Goal: Check status: Check status

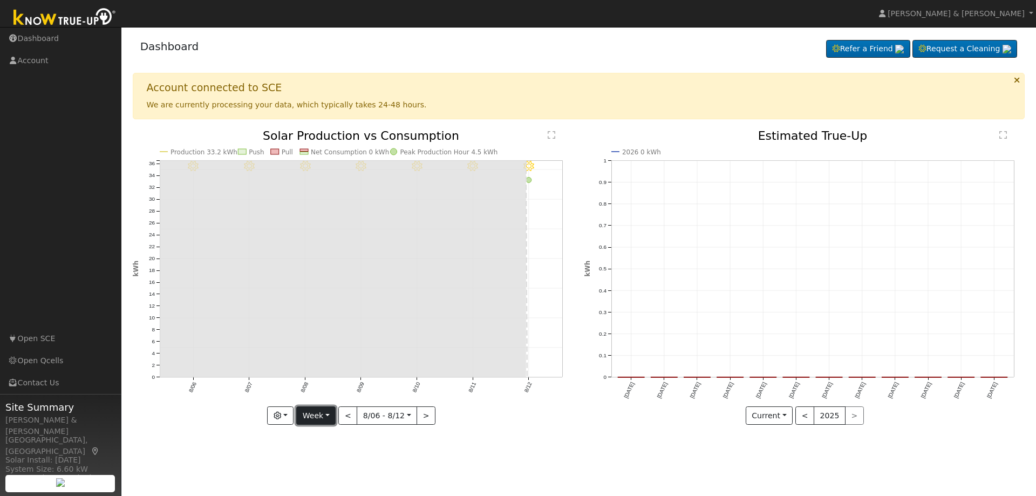
click at [330, 420] on button "Week" at bounding box center [315, 415] width 39 height 18
click at [313, 330] on link "Day" at bounding box center [334, 332] width 75 height 15
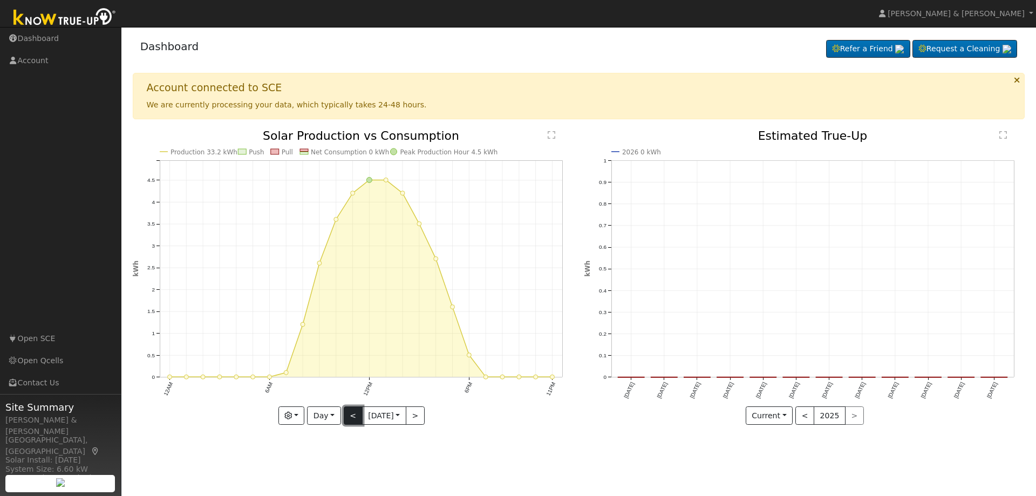
click at [350, 415] on button "<" at bounding box center [353, 415] width 19 height 18
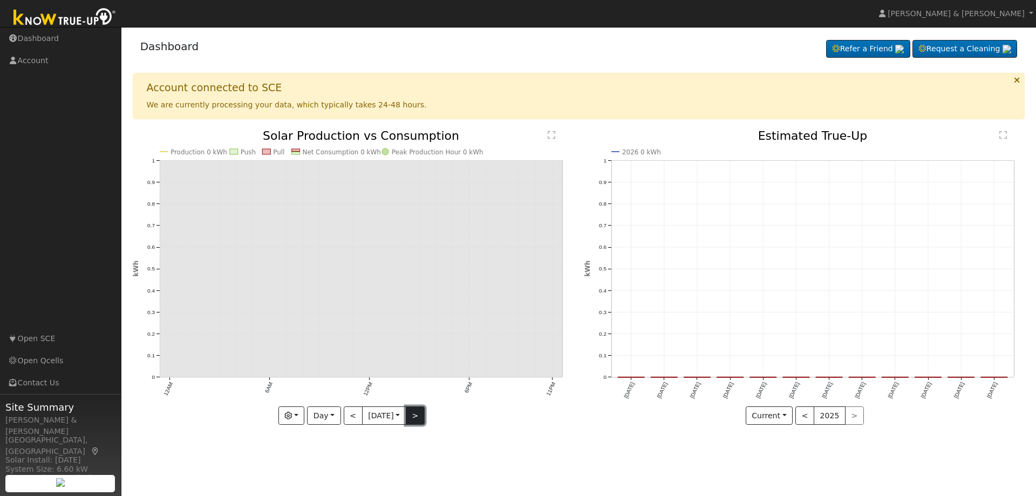
click at [415, 413] on button ">" at bounding box center [415, 415] width 19 height 18
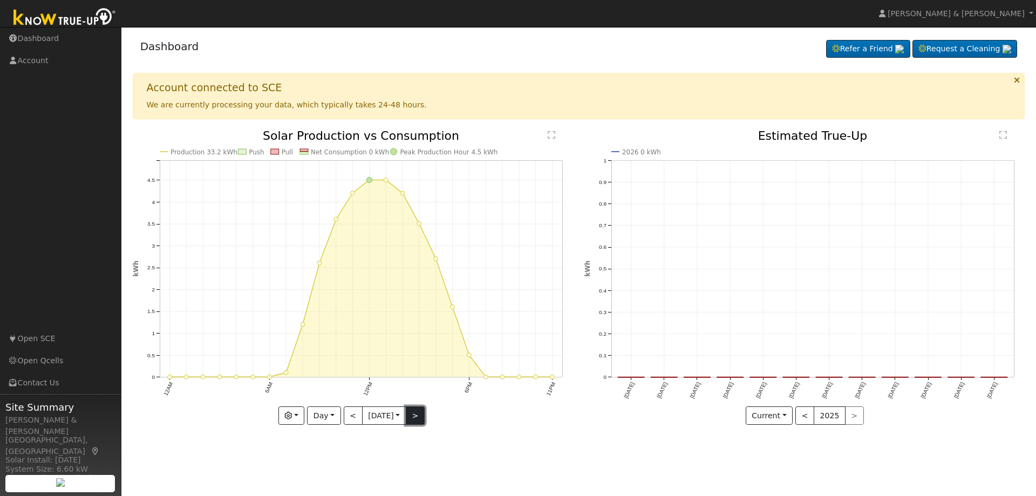
click at [415, 413] on button ">" at bounding box center [415, 415] width 19 height 18
click at [352, 419] on button "<" at bounding box center [353, 415] width 19 height 18
type input "[DATE]"
click at [298, 412] on button "button" at bounding box center [291, 415] width 26 height 18
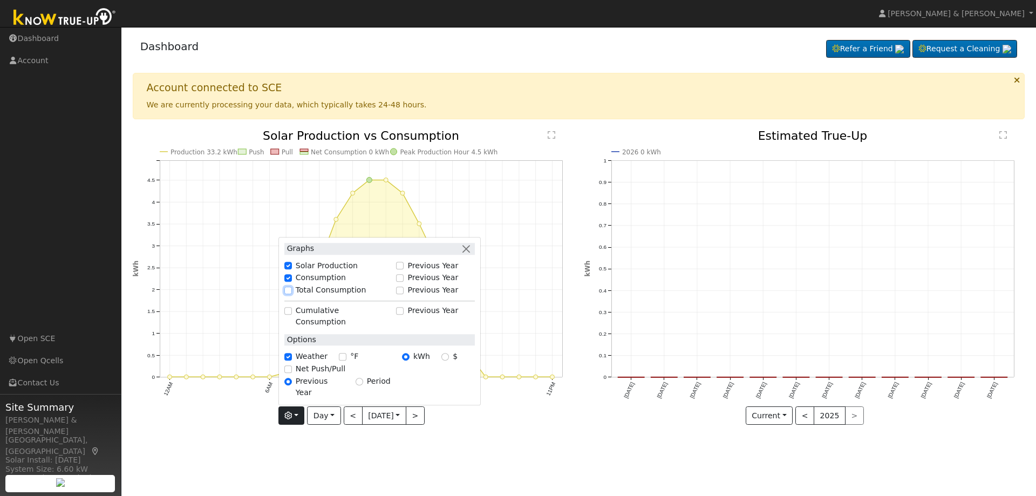
click at [289, 294] on input "Total Consumption" at bounding box center [288, 291] width 8 height 8
click at [256, 444] on div "User Profile First name Last name Email Email Notifications No Emails No Emails…" at bounding box center [578, 261] width 915 height 469
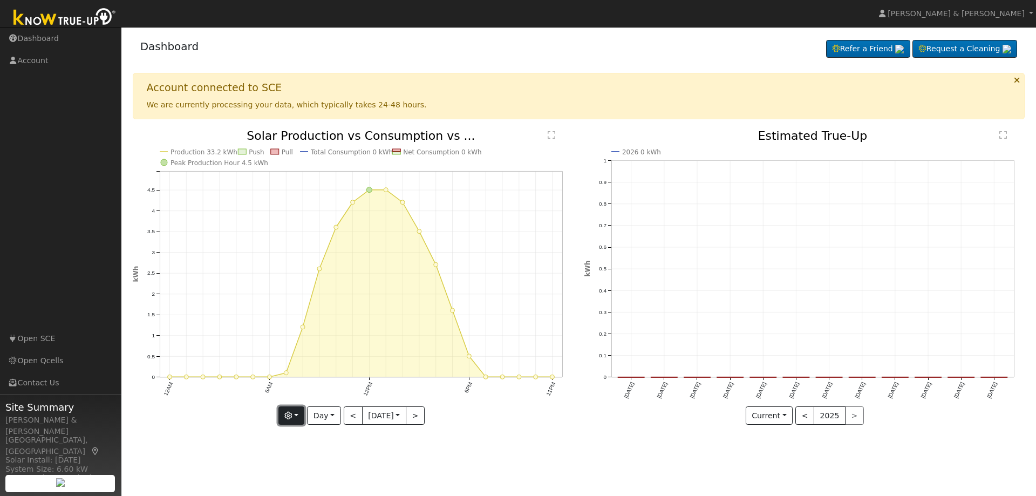
click at [290, 415] on icon "button" at bounding box center [288, 416] width 8 height 8
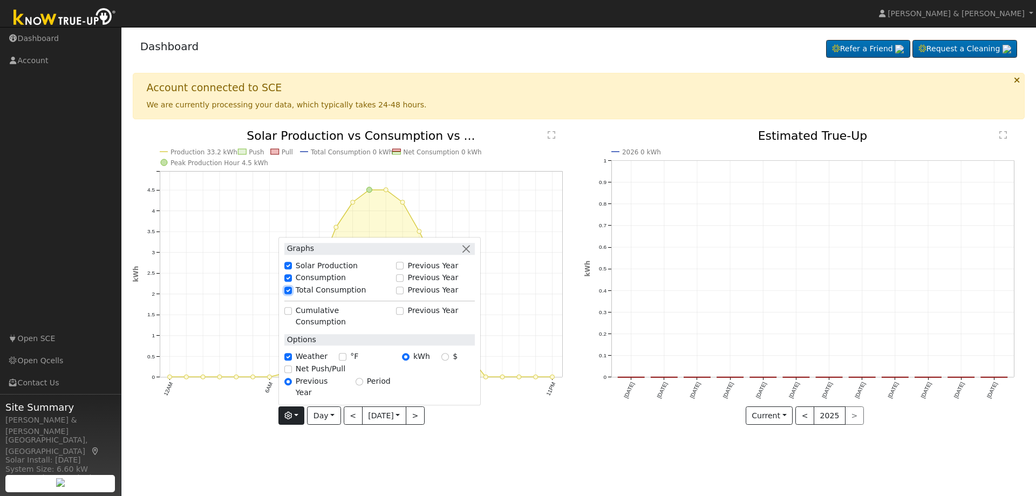
click at [287, 294] on input "Total Consumption" at bounding box center [288, 291] width 8 height 8
checkbox input "false"
click at [253, 430] on div "Production 33.2 kWh Push Pull Net Consumption 0 kWh Peak Production Hour 4.5 kW…" at bounding box center [353, 285] width 452 height 311
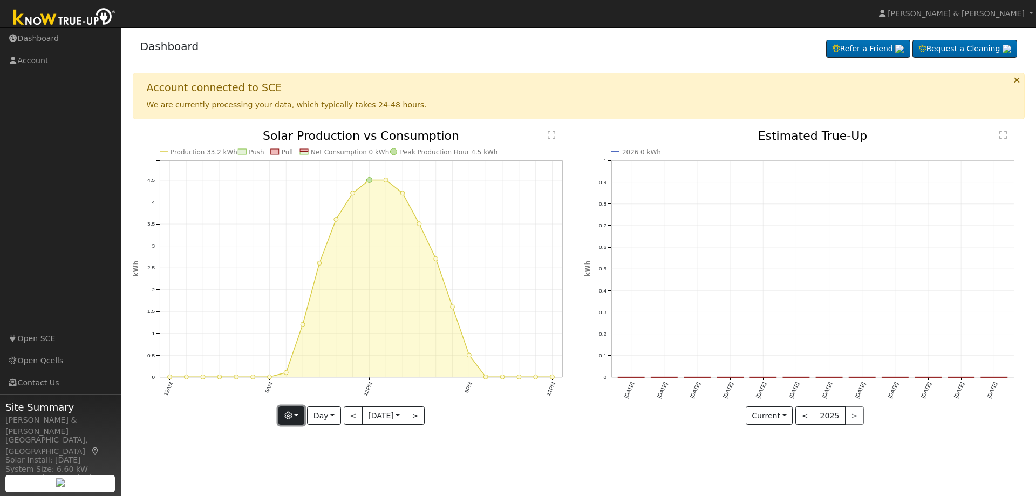
click at [289, 412] on icon "button" at bounding box center [288, 416] width 8 height 8
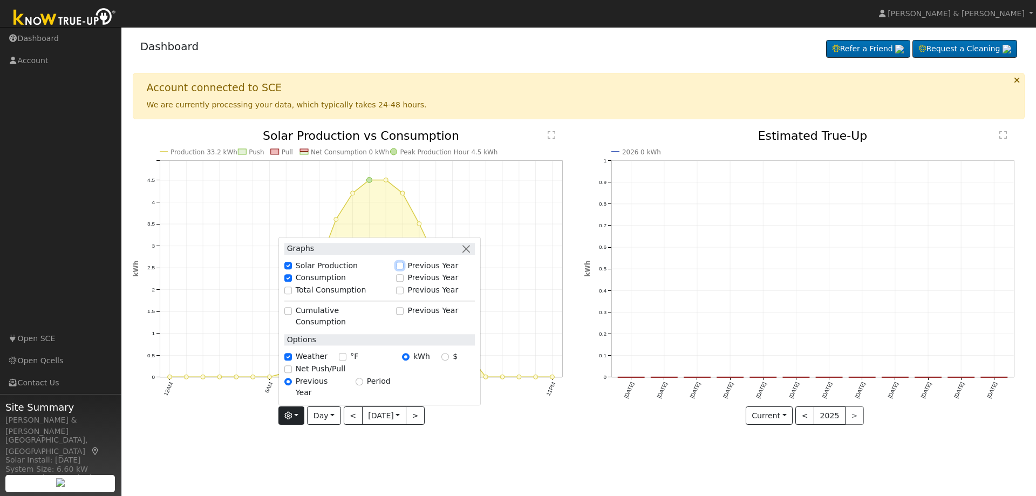
click at [399, 269] on input "Previous Year" at bounding box center [400, 266] width 8 height 8
checkbox input "true"
click at [401, 282] on input "Previous Year" at bounding box center [400, 278] width 8 height 8
checkbox input "true"
checkbox input "false"
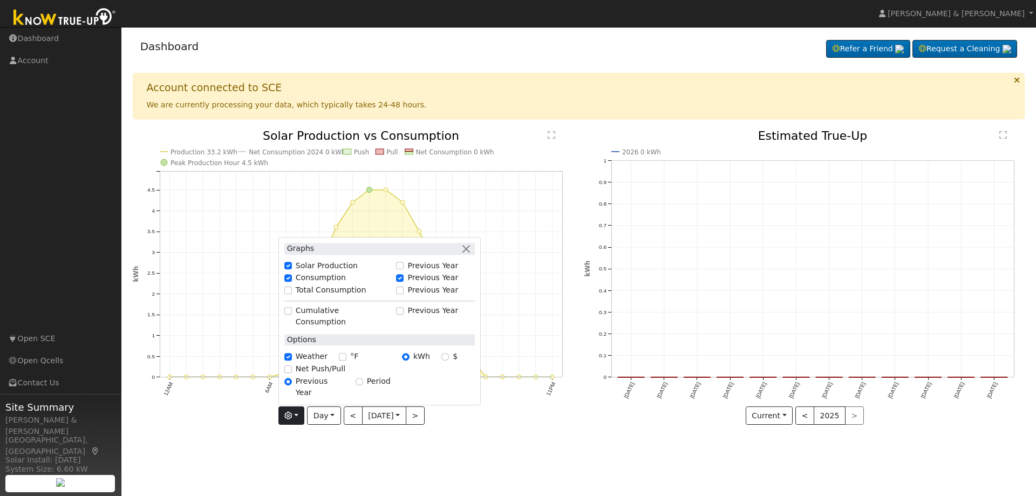
click at [220, 419] on icon "Production 33.2 kWh Net Consumption 2024 0 kWh Push Pull Net Consumption 0 kWh …" at bounding box center [353, 280] width 440 height 300
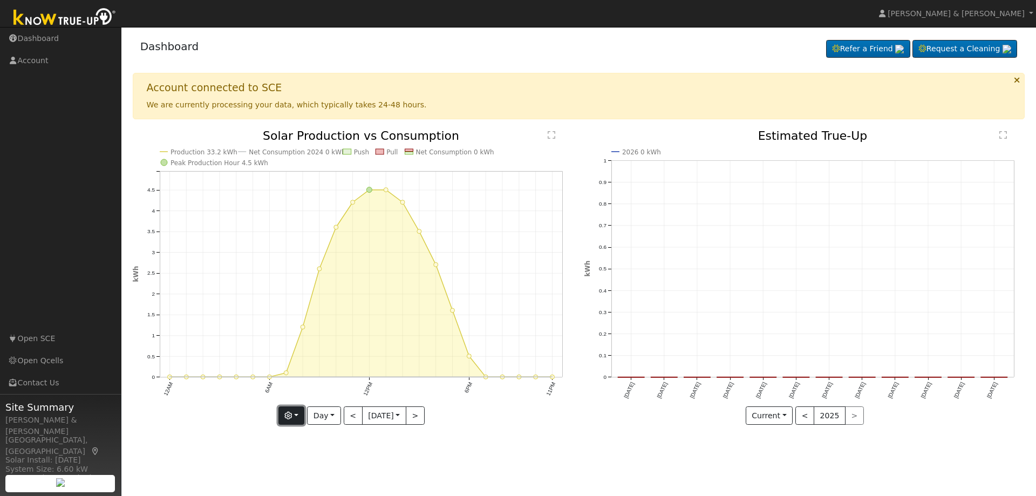
click at [294, 413] on button "button" at bounding box center [291, 415] width 26 height 18
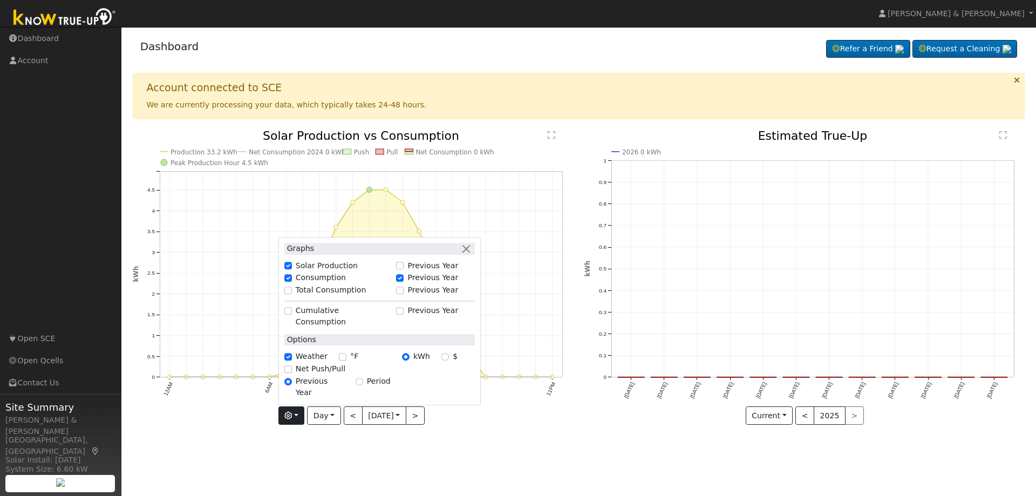
click at [402, 284] on div "Previous Year" at bounding box center [435, 277] width 78 height 11
click at [402, 282] on input "Previous Year" at bounding box center [400, 278] width 8 height 8
checkbox input "false"
click at [233, 440] on div "User Profile First name Last name Email Email Notifications No Emails No Emails…" at bounding box center [578, 261] width 915 height 469
